Goal: Contribute content: Contribute content

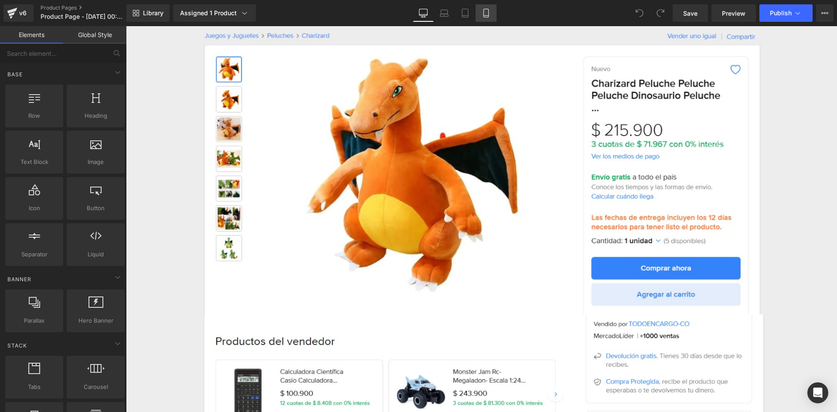
click at [490, 15] on icon at bounding box center [486, 13] width 9 height 9
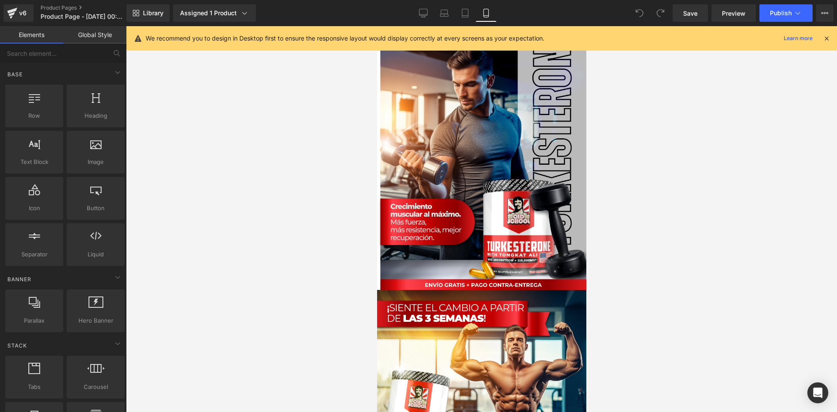
click at [830, 37] on icon at bounding box center [826, 38] width 8 height 8
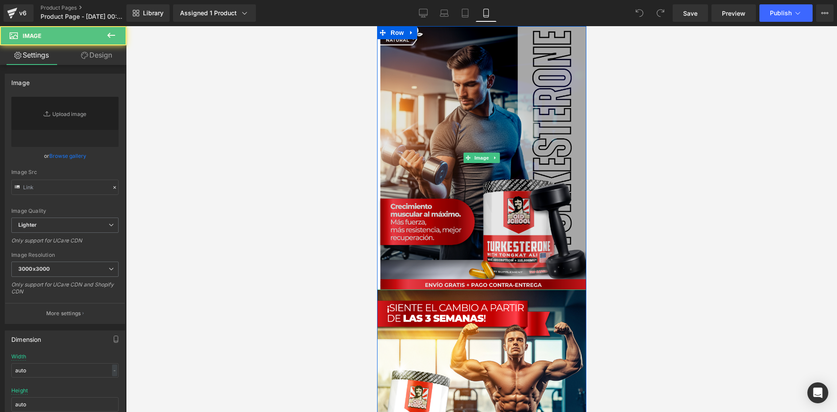
click at [450, 188] on img at bounding box center [481, 158] width 209 height 264
type input "[URL][DOMAIN_NAME]"
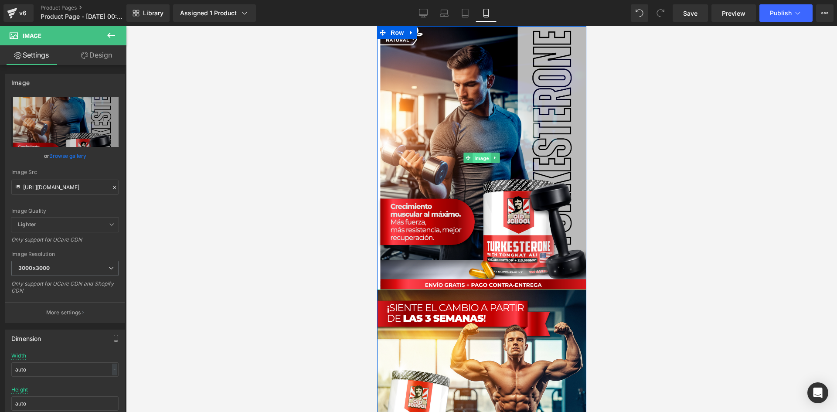
click at [479, 156] on span "Image" at bounding box center [481, 158] width 18 height 10
click at [102, 58] on link "Design" at bounding box center [96, 55] width 63 height 20
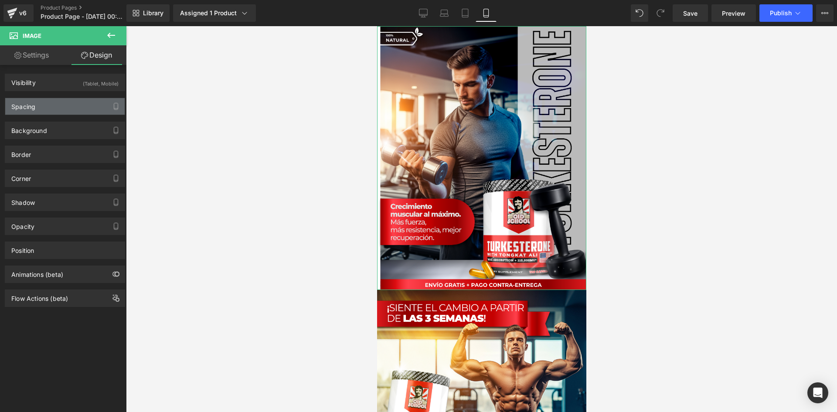
type input "0"
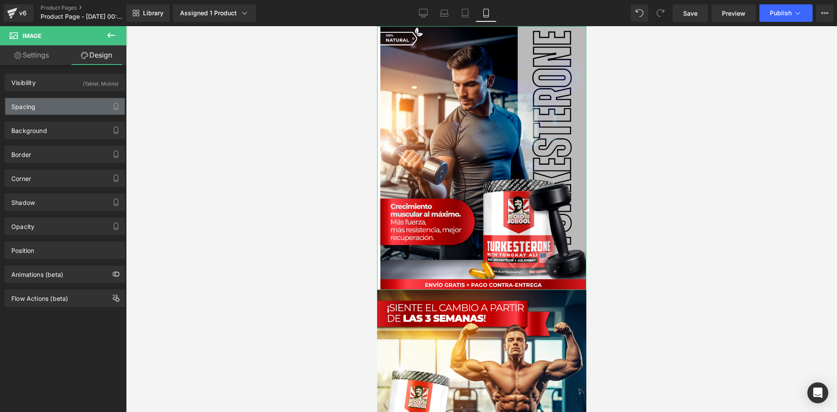
type input "0"
click at [82, 105] on div "Spacing" at bounding box center [64, 106] width 119 height 17
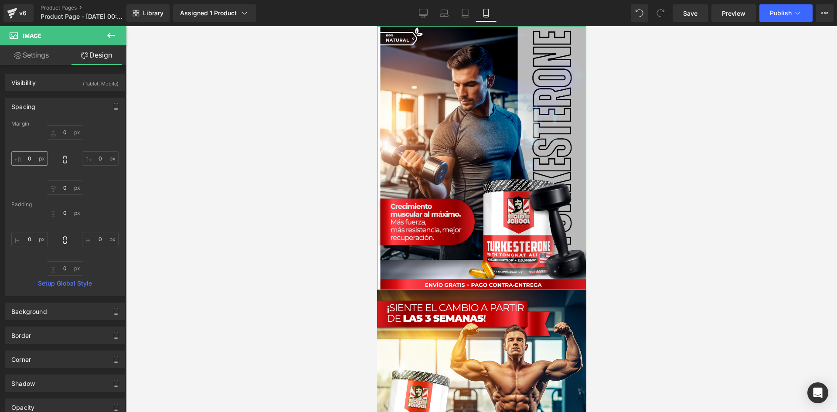
click at [33, 156] on input "0" at bounding box center [29, 158] width 37 height 14
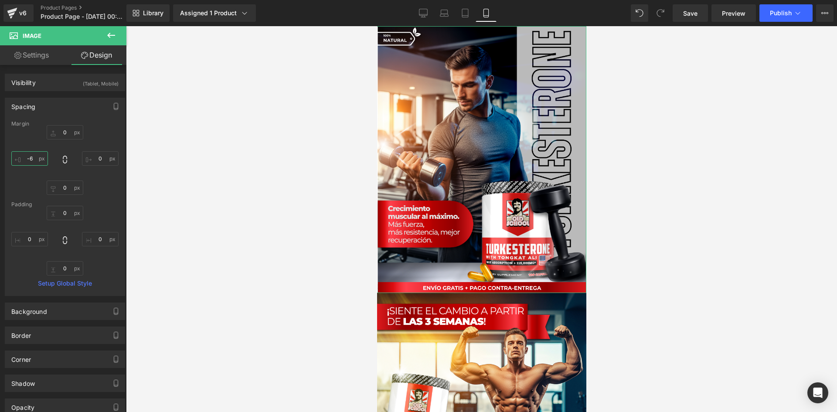
type input "-7"
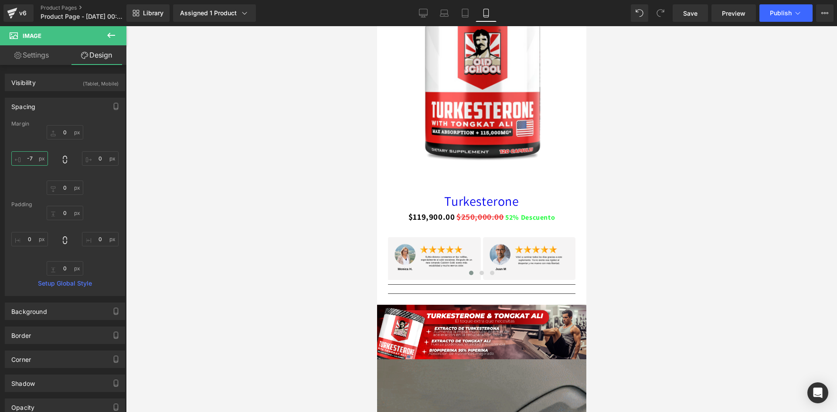
scroll to position [610, 0]
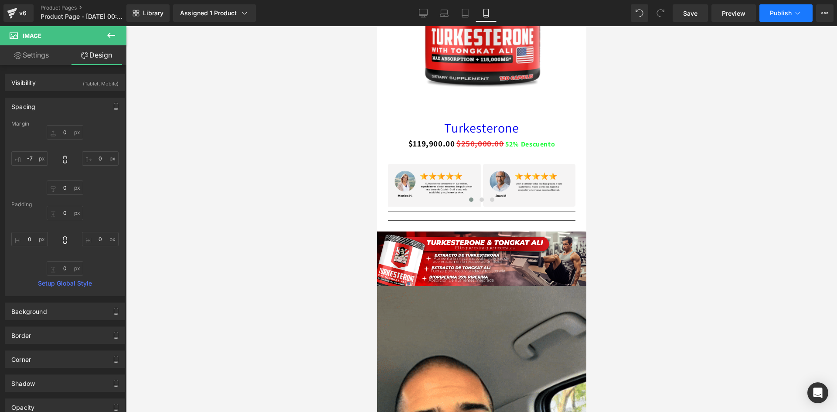
click at [784, 13] on span "Publish" at bounding box center [781, 13] width 22 height 7
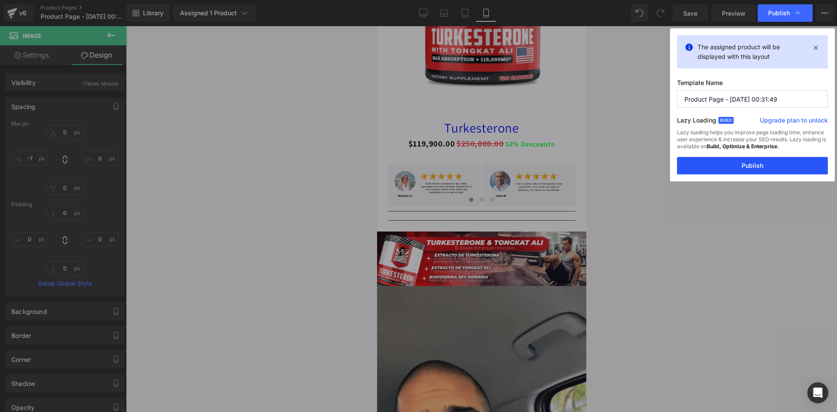
click at [90, 119] on button "Publish" at bounding box center [87, 117] width 5 height 5
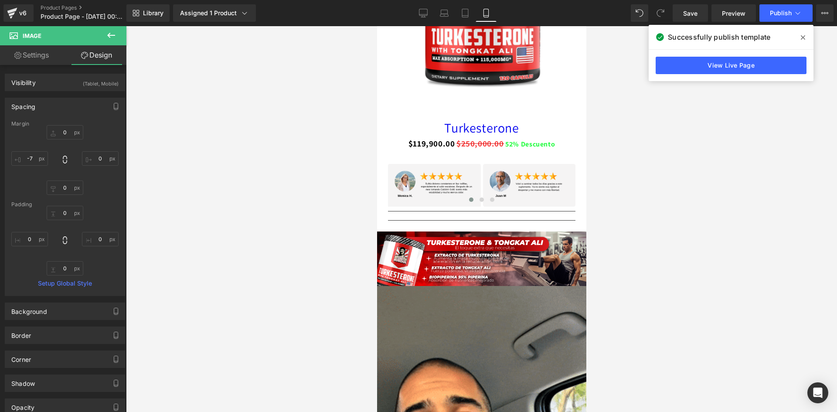
click at [619, 64] on div at bounding box center [481, 219] width 711 height 386
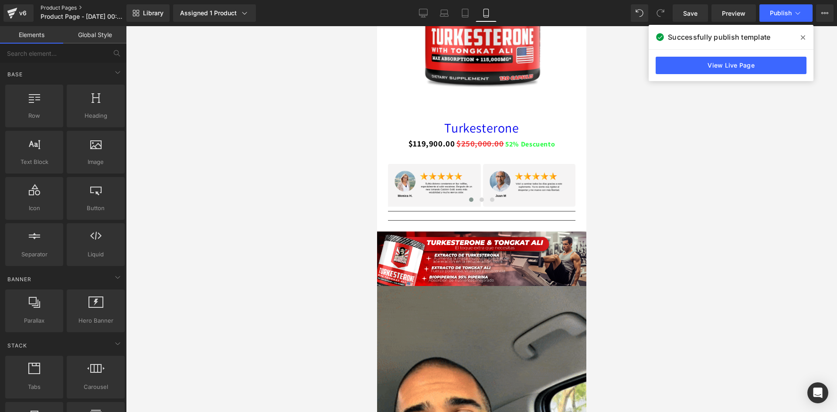
click at [61, 6] on link "Product Pages" at bounding box center [91, 7] width 100 height 7
